Goal: Information Seeking & Learning: Compare options

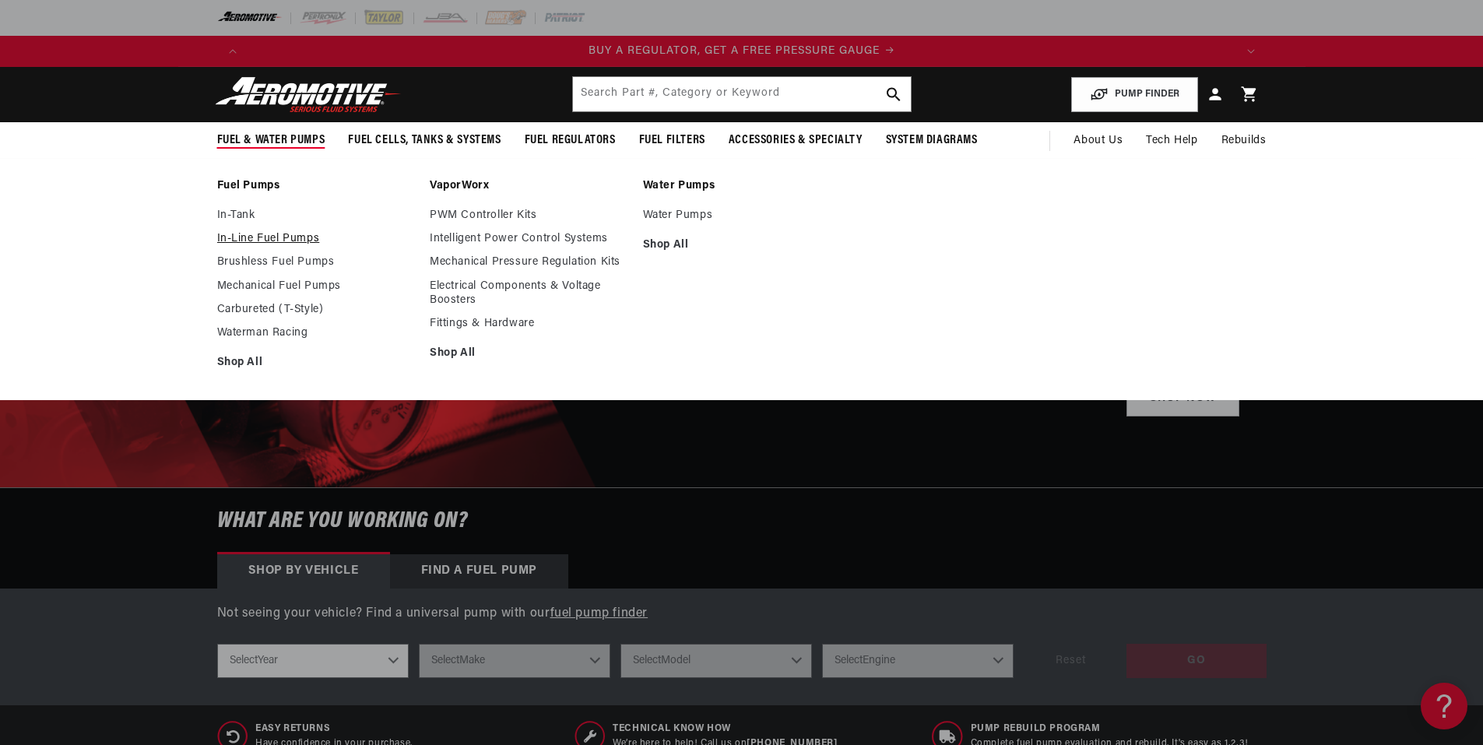
click at [244, 233] on link "In-Line Fuel Pumps" at bounding box center [316, 239] width 198 height 14
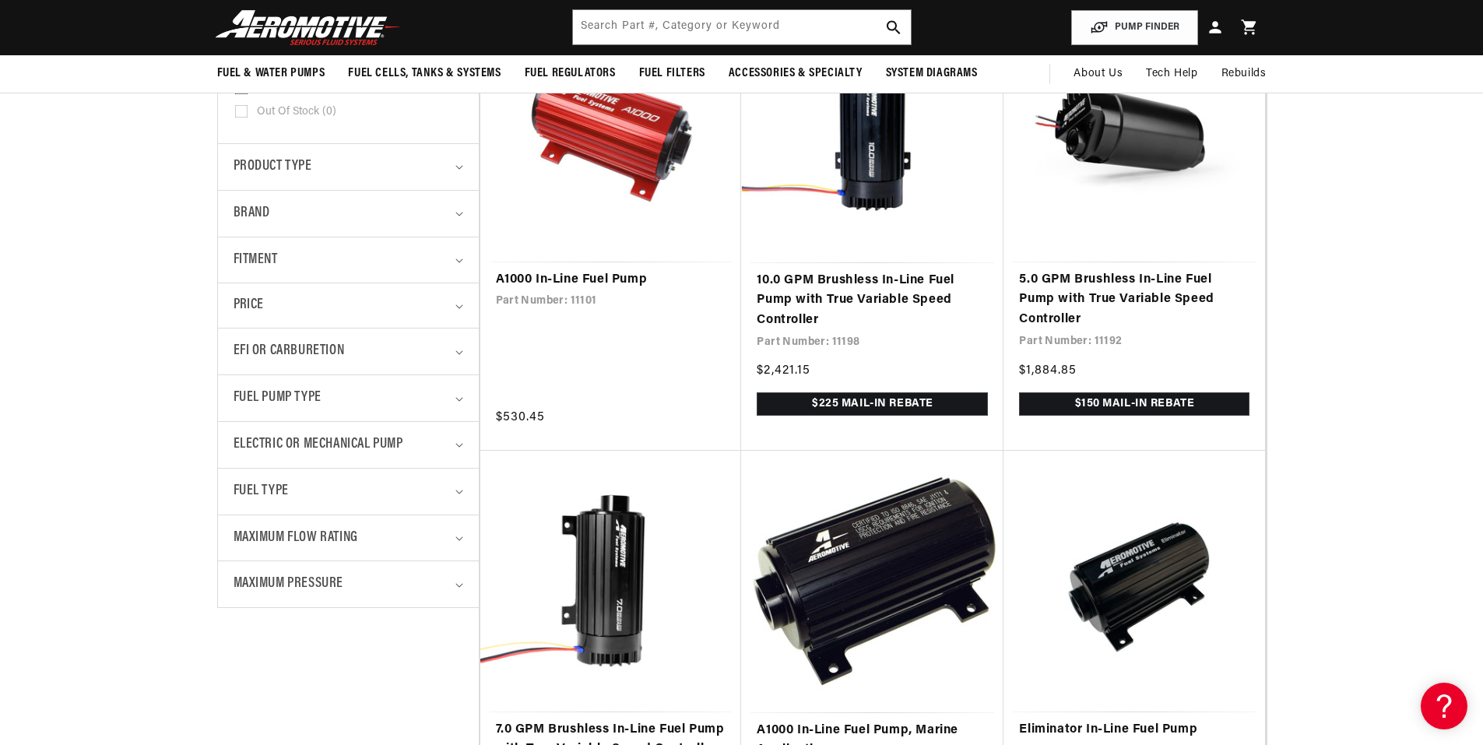
scroll to position [389, 0]
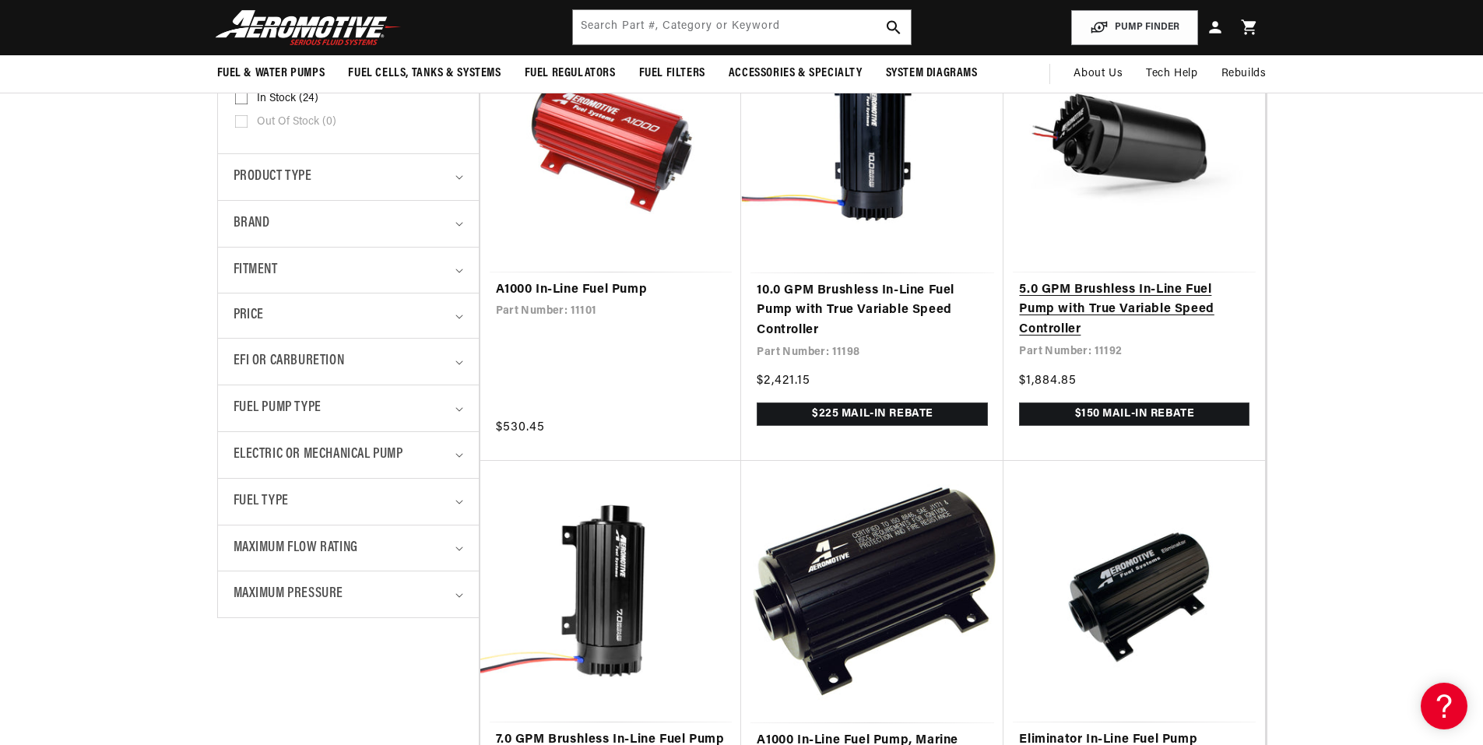
click at [1160, 309] on link "5.0 GPM Brushless In-Line Fuel Pump with True Variable Speed Controller" at bounding box center [1134, 310] width 230 height 60
click at [549, 286] on link "A1000 In-Line Fuel Pump" at bounding box center [611, 290] width 230 height 20
click at [1092, 307] on link "5.0 GPM Brushless In-Line Fuel Pump with True Variable Speed Controller" at bounding box center [1134, 310] width 230 height 60
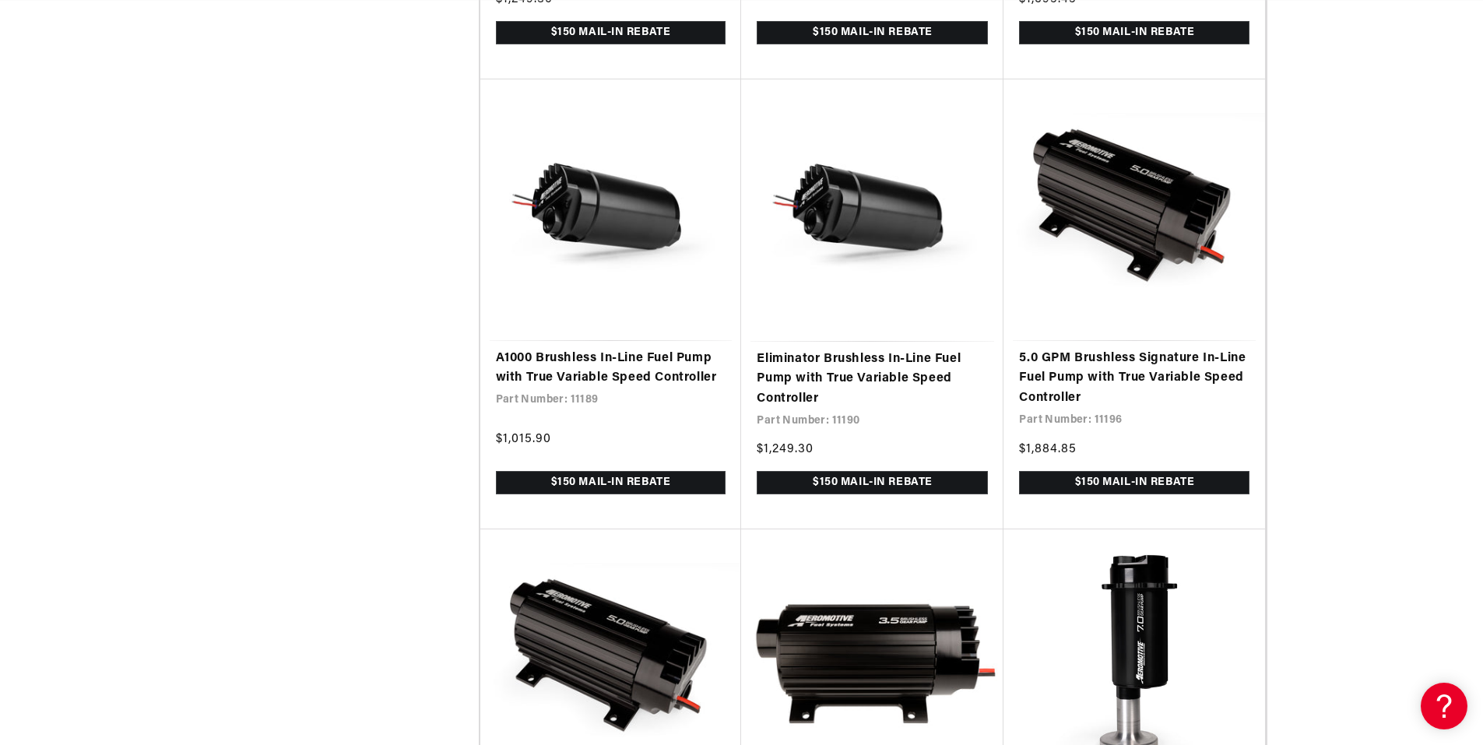
scroll to position [0, 0]
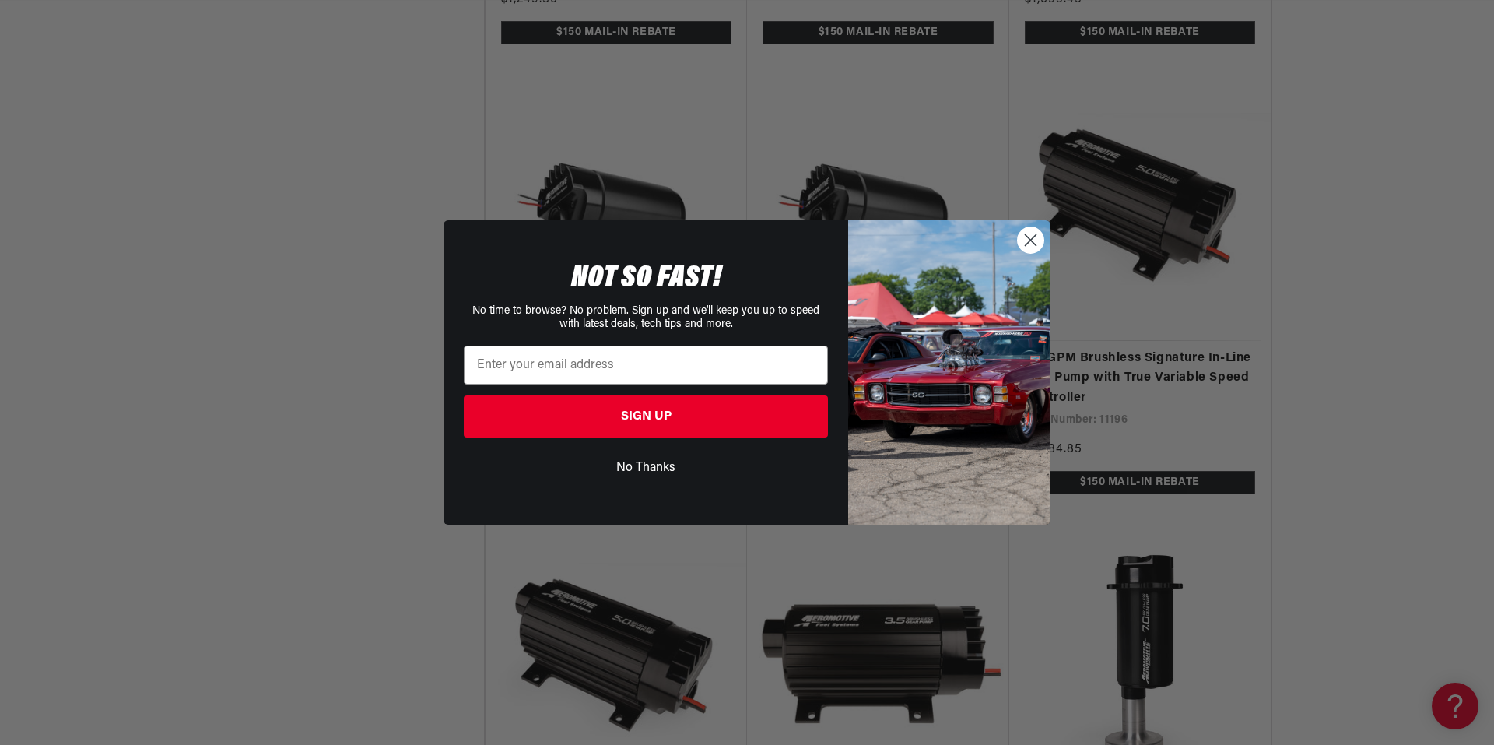
click at [1038, 244] on circle "Close dialog" at bounding box center [1031, 240] width 26 height 26
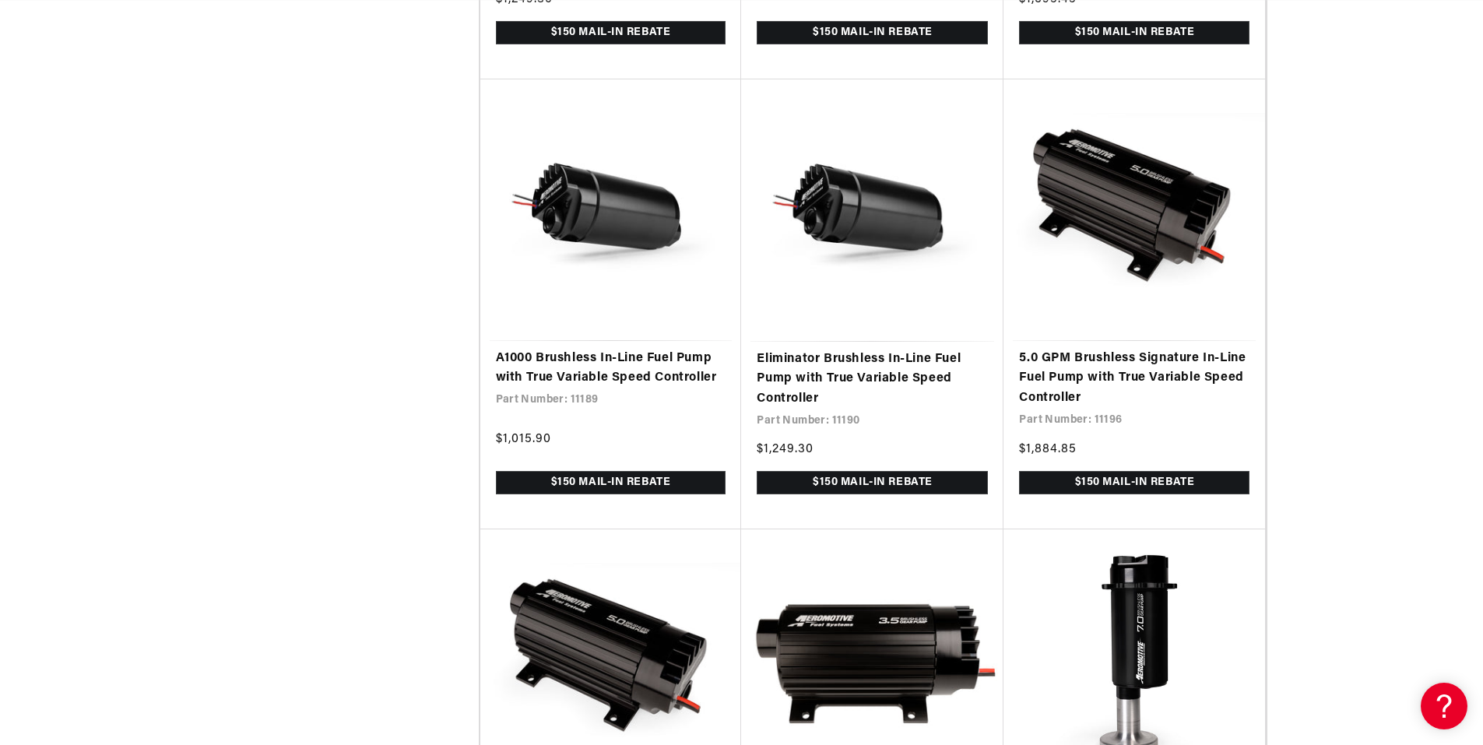
scroll to position [0, 987]
click at [838, 381] on link "Eliminator Brushless In-Line Fuel Pump with True Variable Speed Controller" at bounding box center [872, 379] width 231 height 60
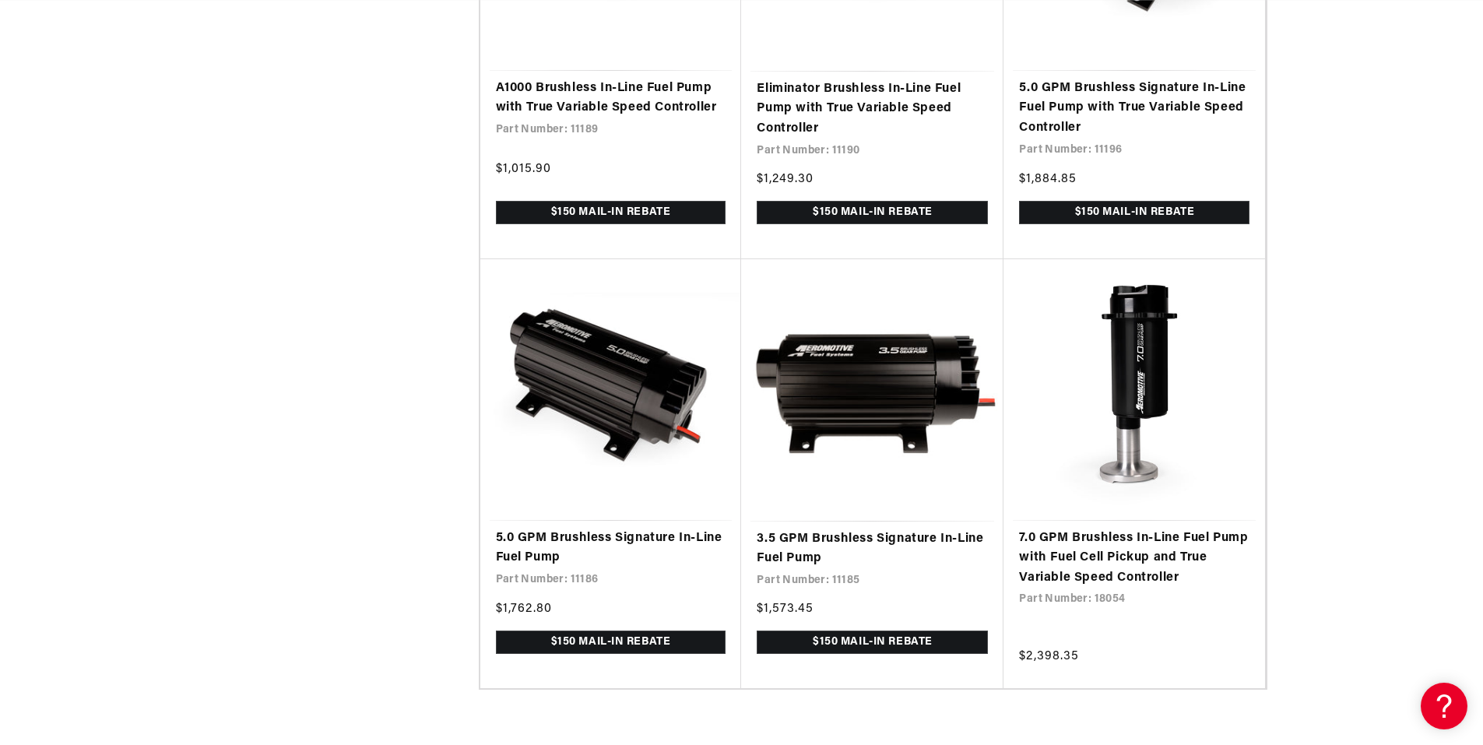
scroll to position [3425, 0]
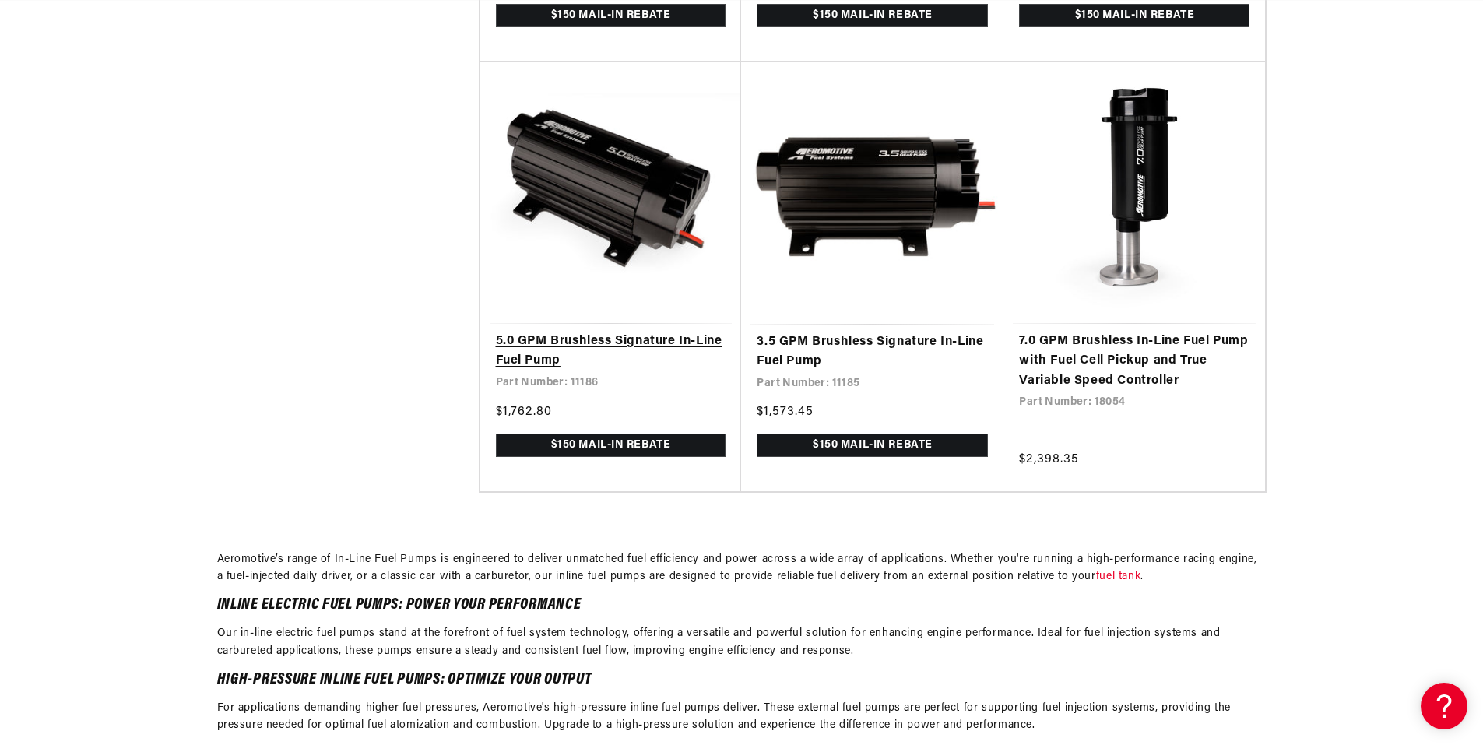
click at [559, 356] on link "5.0 GPM Brushless Signature In-Line Fuel Pump" at bounding box center [611, 352] width 230 height 40
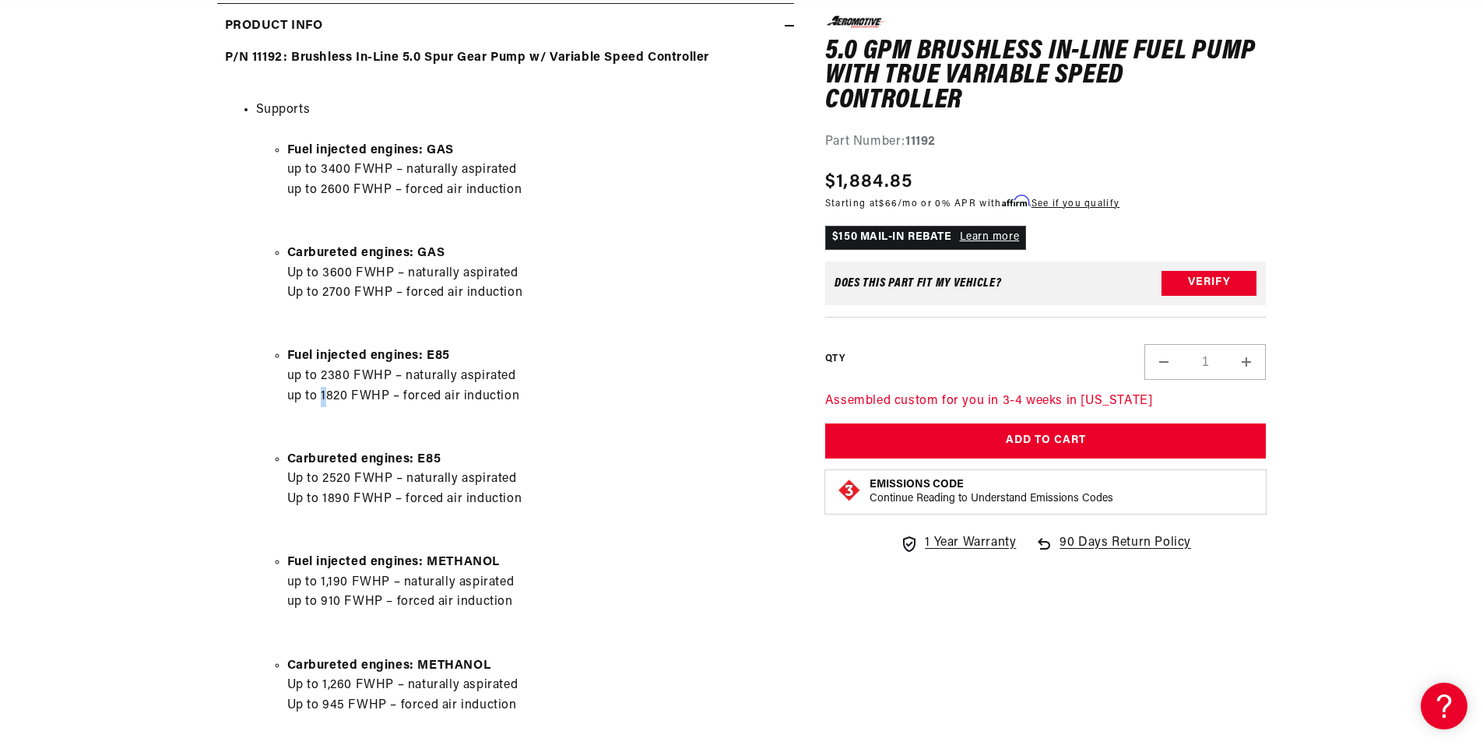
scroll to position [0, 1974]
drag, startPoint x: 324, startPoint y: 389, endPoint x: 560, endPoint y: 387, distance: 236.6
click at [553, 389] on li "Fuel injected engines: E85 up to 2380 FWHP – naturally aspirated up to 1820 FWH…" at bounding box center [536, 376] width 499 height 60
click at [717, 378] on li "Fuel injected engines: E85 up to 2380 FWHP – naturally aspirated up to 1820 FWH…" at bounding box center [536, 376] width 499 height 60
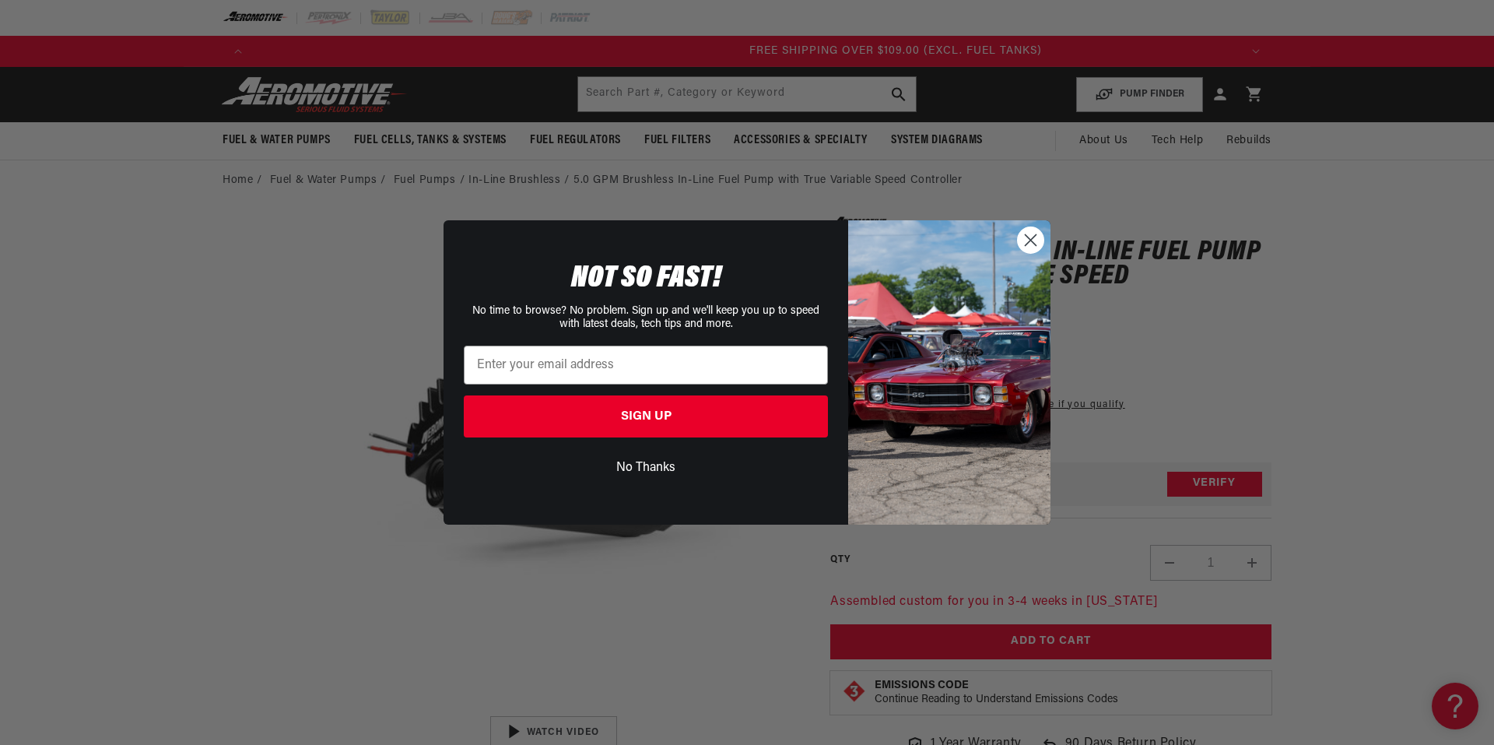
scroll to position [0, 2961]
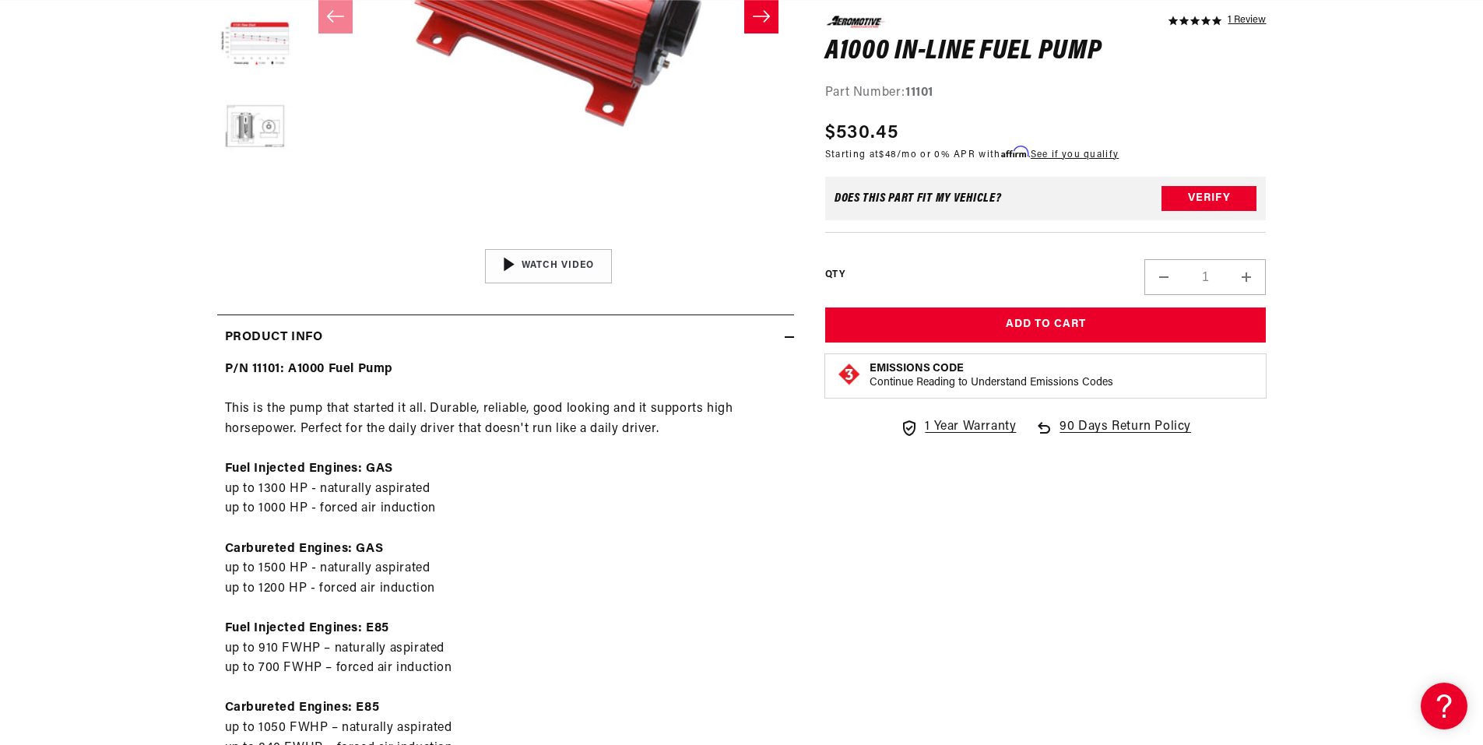
scroll to position [623, 0]
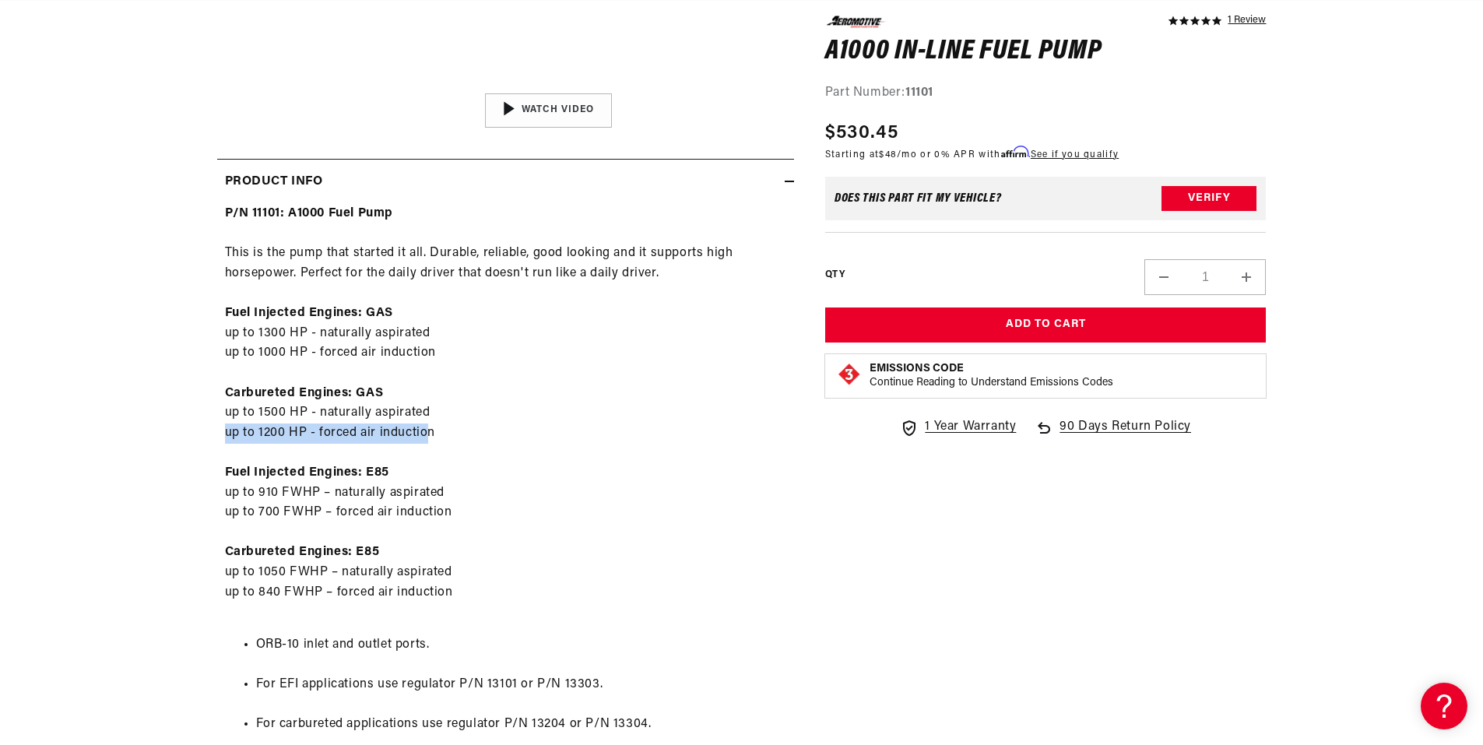
drag, startPoint x: 219, startPoint y: 439, endPoint x: 427, endPoint y: 437, distance: 207.8
click at [427, 438] on div "P/N 11101: A1000 Fuel Pump This is the pump that started it all. Durable, relia…" at bounding box center [505, 589] width 577 height 770
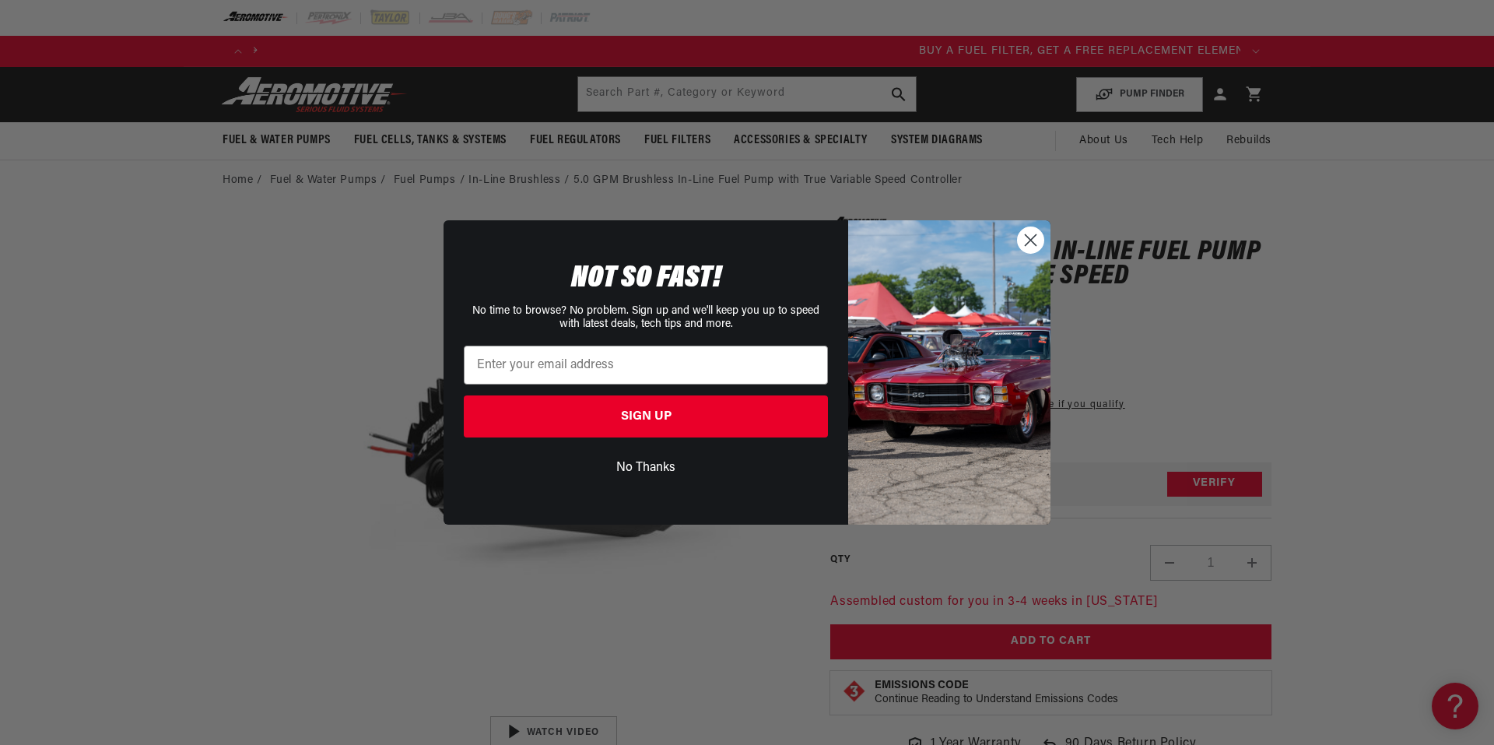
scroll to position [0, 894]
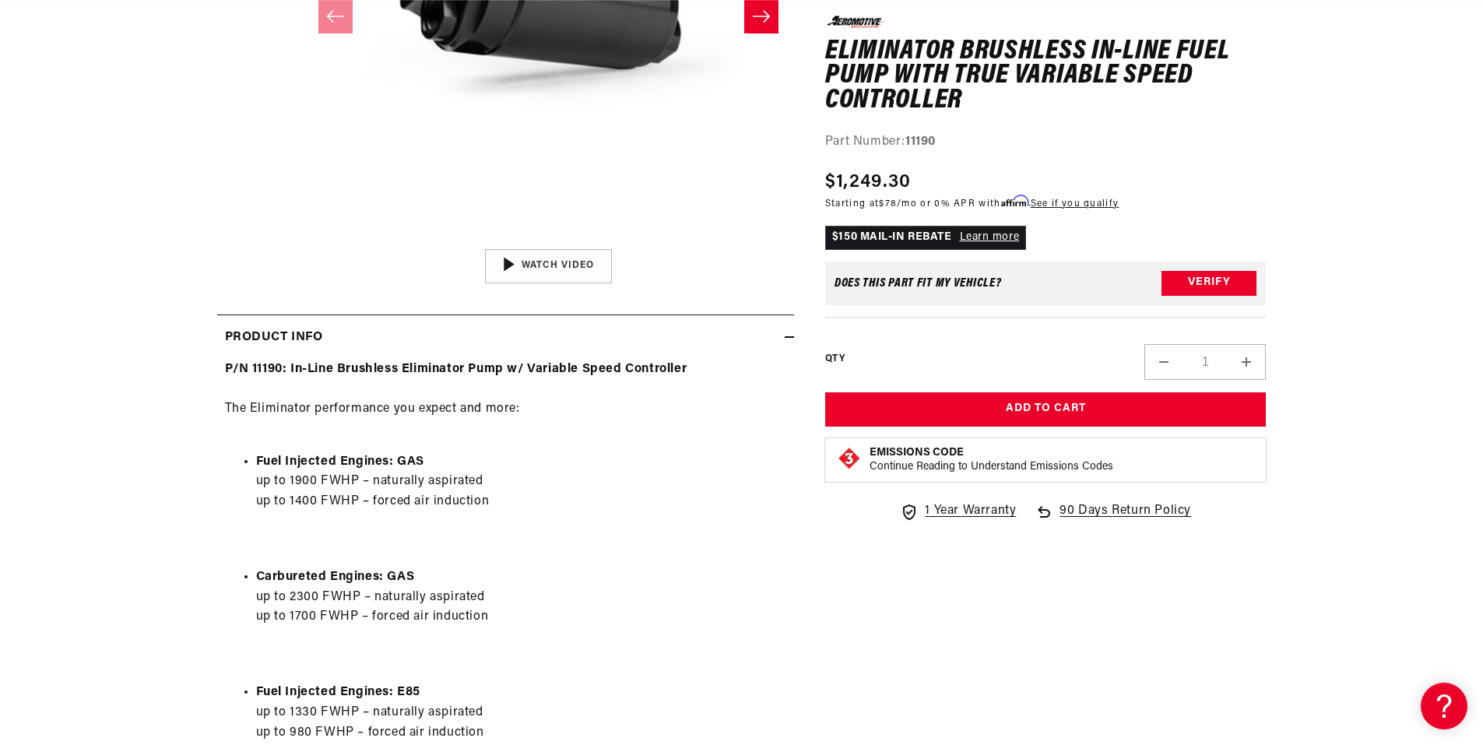
scroll to position [545, 0]
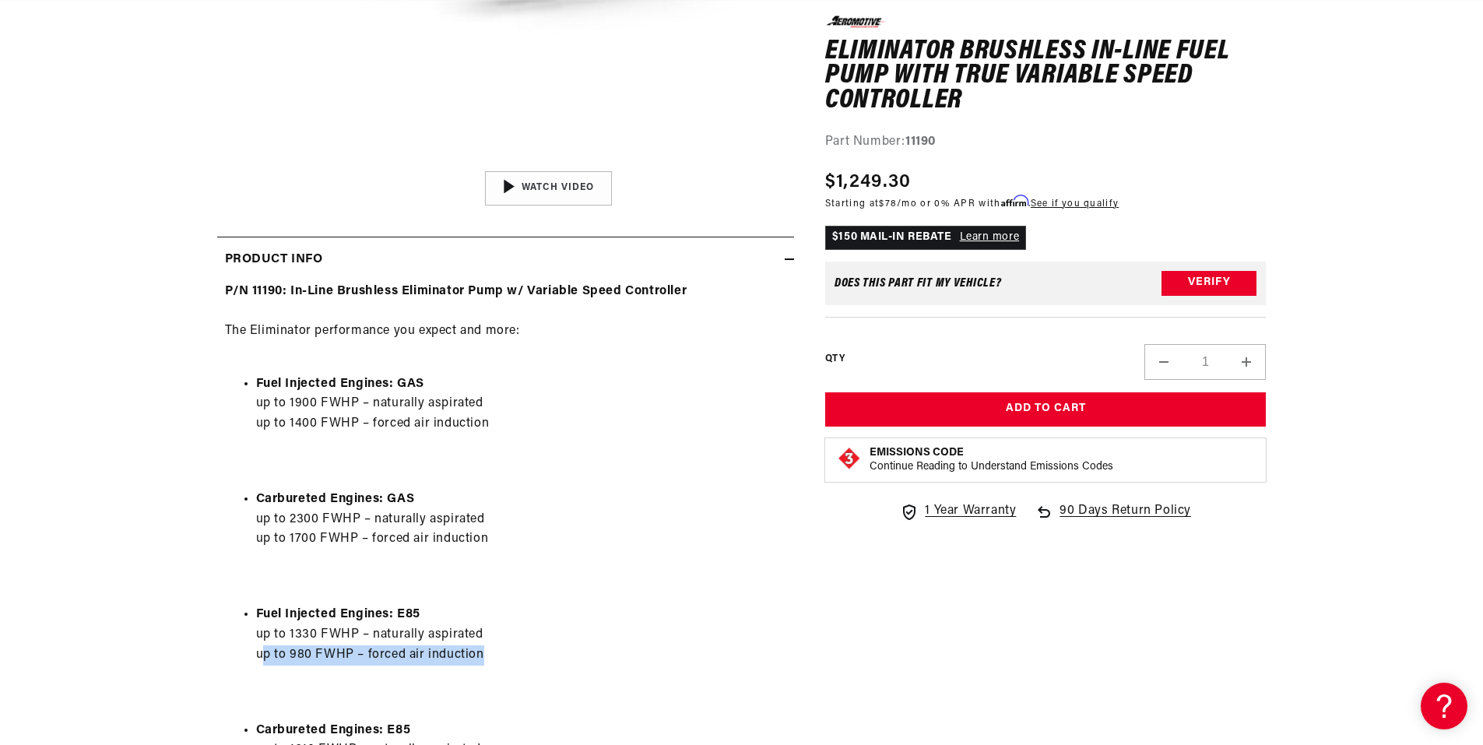
drag, startPoint x: 262, startPoint y: 655, endPoint x: 572, endPoint y: 655, distance: 310.5
click at [571, 655] on li "Fuel Injected Engines: E85 up to 1330 FWHP – naturally aspirated up to 980 FWHP…" at bounding box center [521, 635] width 530 height 60
click at [585, 625] on li "Fuel Injected Engines: E85 up to 1330 FWHP – naturally aspirated up to 980 FWHP…" at bounding box center [521, 635] width 530 height 60
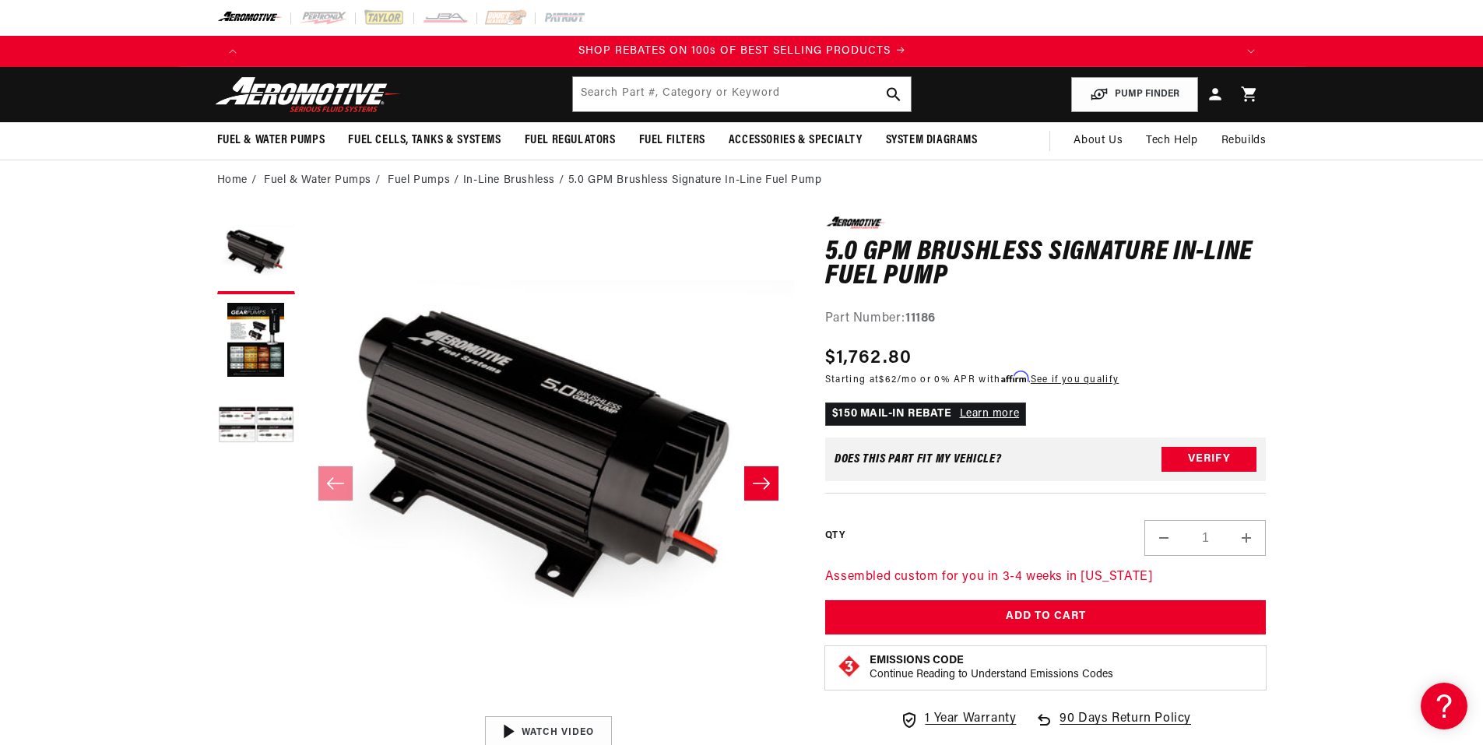
scroll to position [0, 1974]
